Goal: Check status: Check status

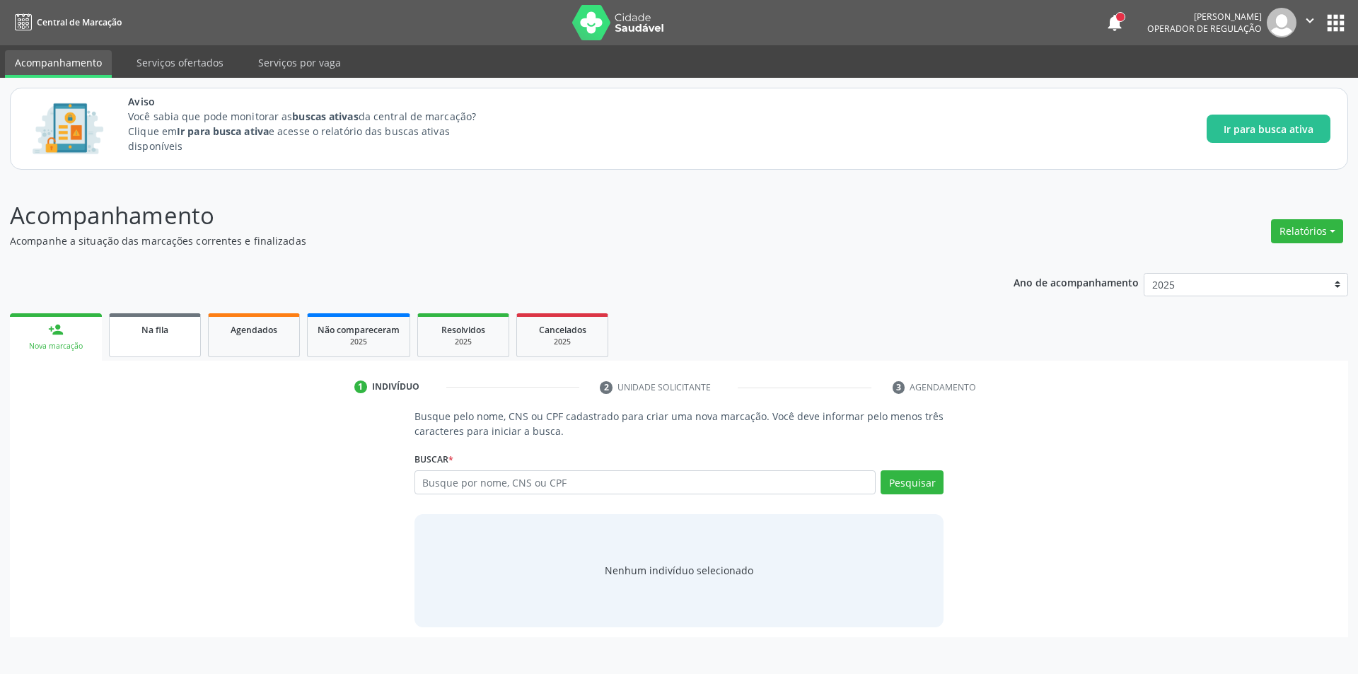
click at [156, 328] on span "Na fila" at bounding box center [154, 330] width 27 height 12
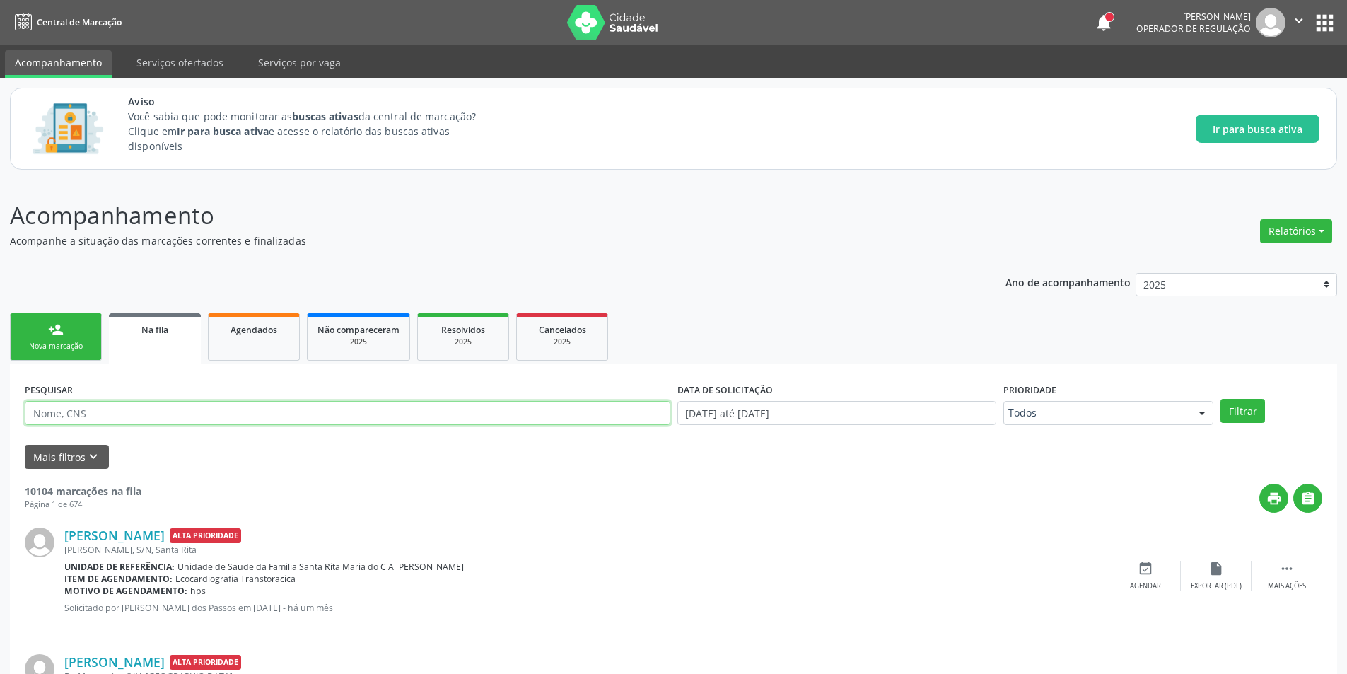
click at [187, 414] on input "text" at bounding box center [348, 413] width 646 height 24
paste input "705005264874358"
type input "705005264874358"
click at [1221, 399] on button "Filtrar" at bounding box center [1243, 411] width 45 height 24
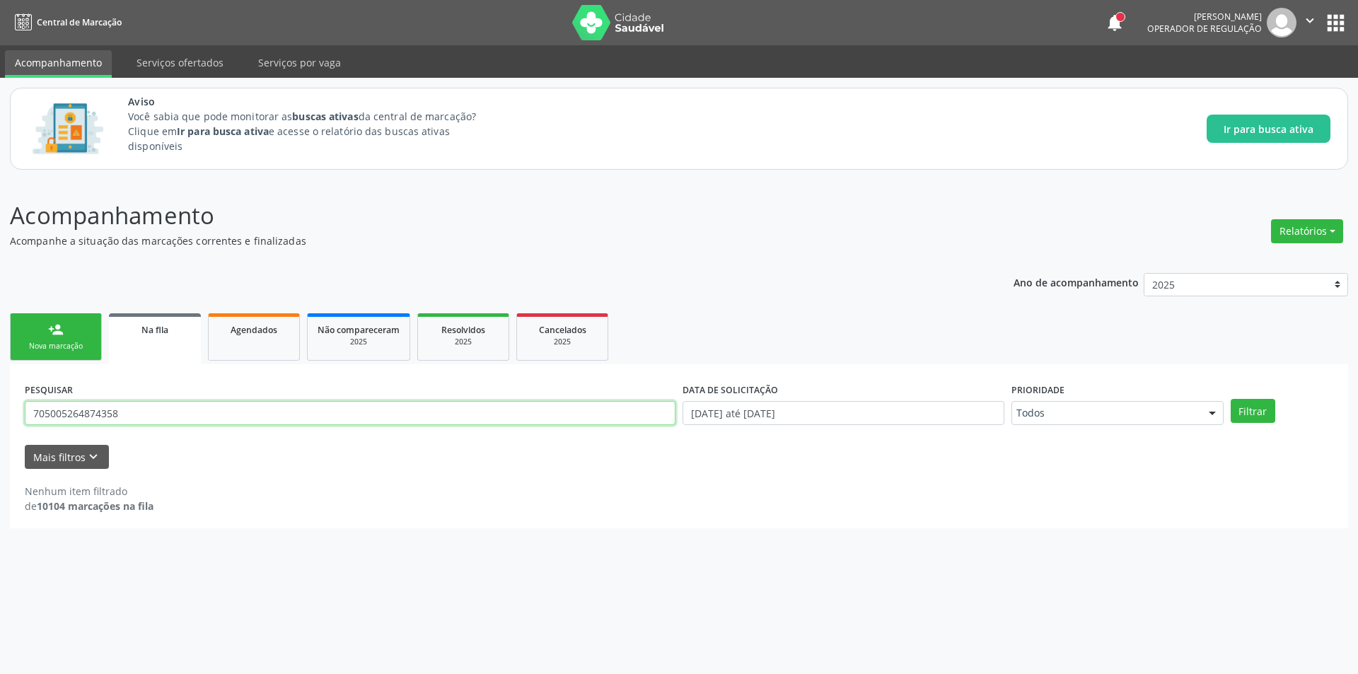
drag, startPoint x: 92, startPoint y: 416, endPoint x: 13, endPoint y: 416, distance: 78.5
click at [13, 416] on div "PESQUISAR 705005264874358 DATA DE SOLICITAÇÃO [DATE] até [DATE] Prioridade Todo…" at bounding box center [679, 446] width 1338 height 164
click at [103, 453] on button "Mais filtros keyboard_arrow_down" at bounding box center [67, 457] width 84 height 25
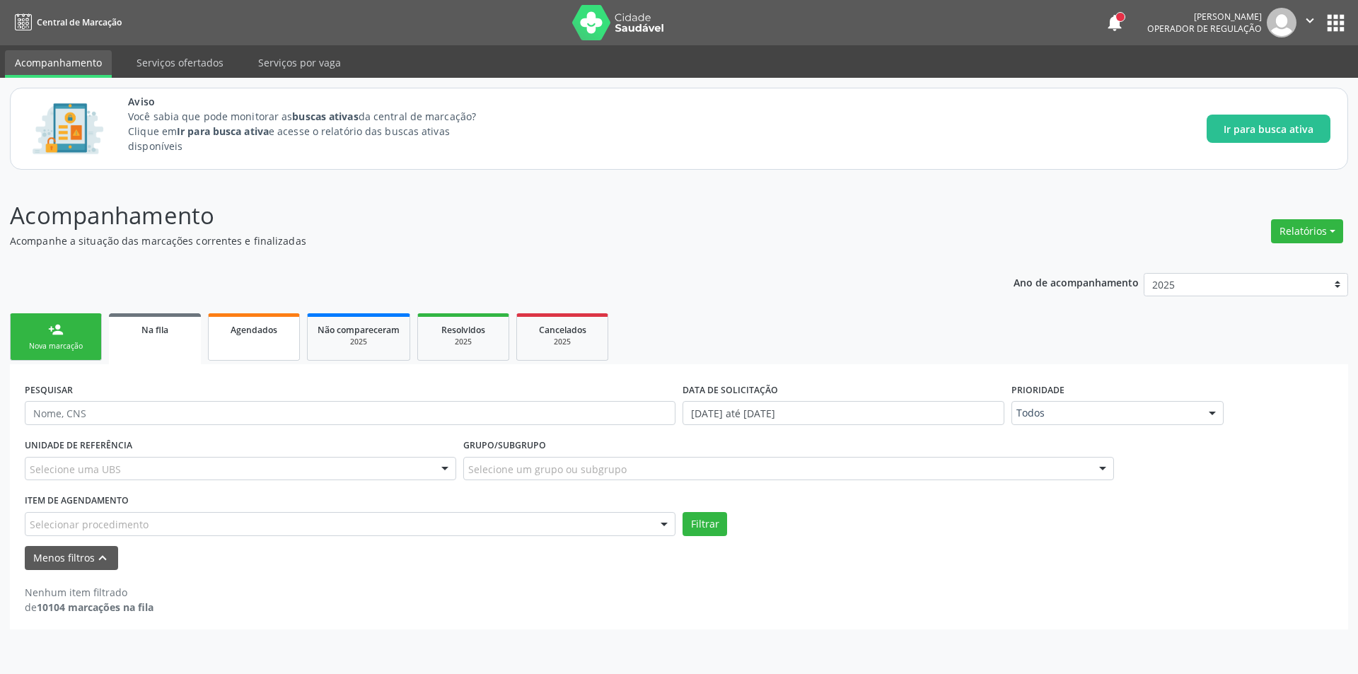
click at [247, 342] on link "Agendados" at bounding box center [254, 336] width 92 height 47
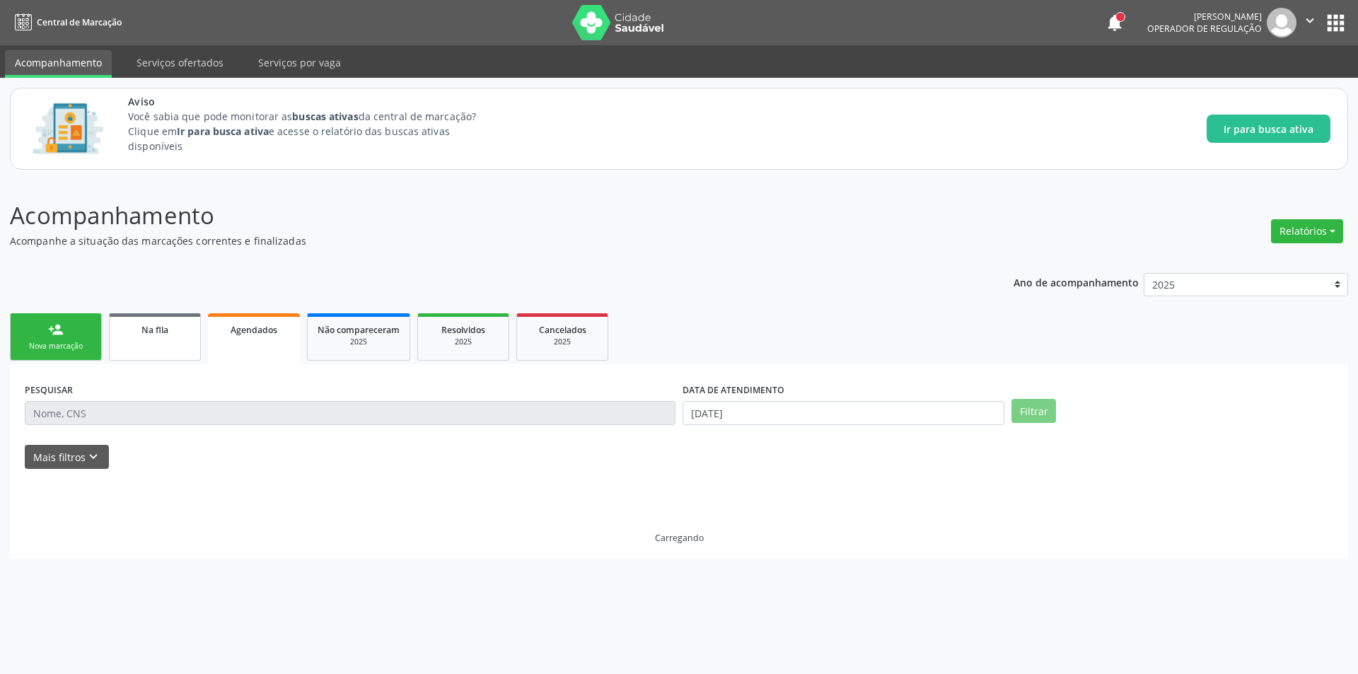
click at [168, 336] on div "Na fila" at bounding box center [155, 329] width 71 height 15
